Goal: Information Seeking & Learning: Understand process/instructions

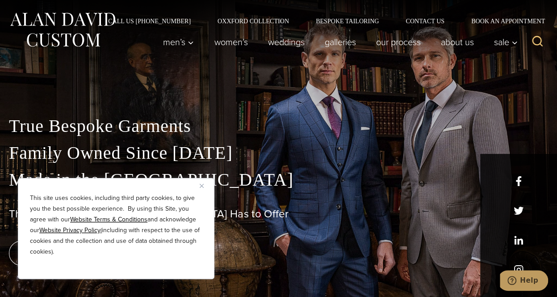
click at [201, 185] on img "Close" at bounding box center [202, 186] width 4 height 4
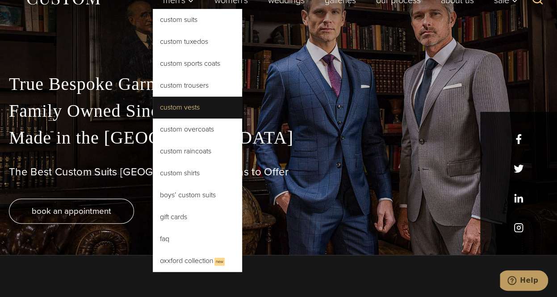
scroll to position [43, 0]
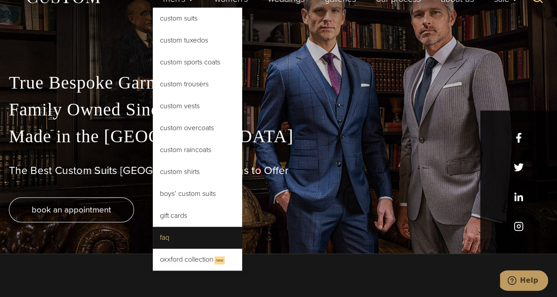
click at [162, 235] on link "FAQ" at bounding box center [197, 236] width 89 height 21
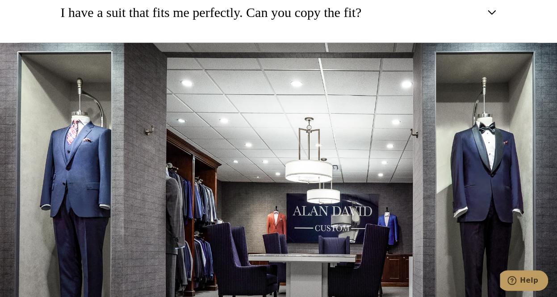
scroll to position [1464, 0]
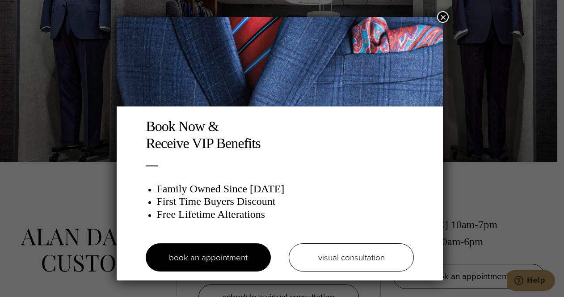
click at [73, 207] on div "Book Now & Receive VIP Benefits Family Owned Since [DATE] First Time Buyers Dis…" at bounding box center [282, 148] width 564 height 297
